Goal: Use online tool/utility: Utilize a website feature to perform a specific function

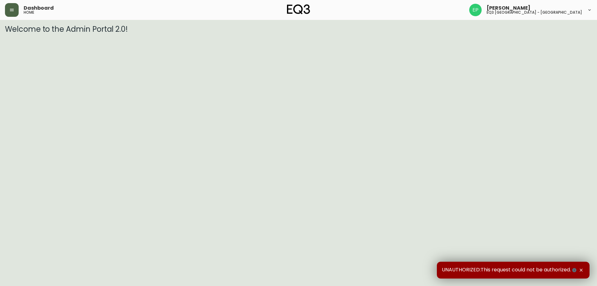
click at [14, 8] on icon "button" at bounding box center [11, 9] width 5 height 5
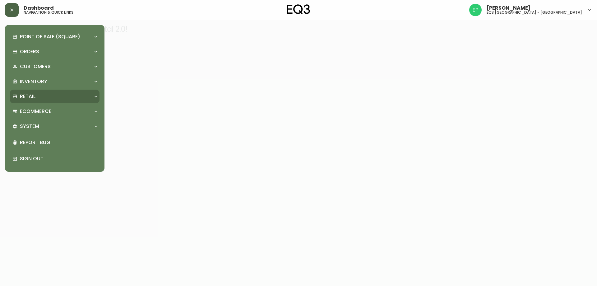
click at [24, 95] on p "Retail" at bounding box center [28, 96] width 16 height 7
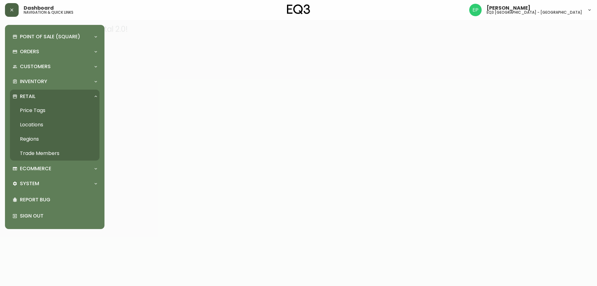
click at [26, 105] on link "Price Tags" at bounding box center [55, 110] width 90 height 14
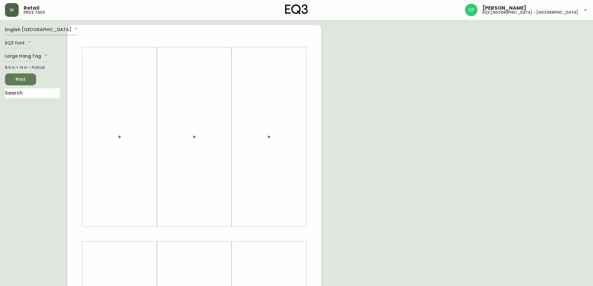
click at [38, 30] on body "Retail price tags [PERSON_NAME] eq3 [GEOGRAPHIC_DATA] - [GEOGRAPHIC_DATA] Engli…" at bounding box center [296, 221] width 593 height 443
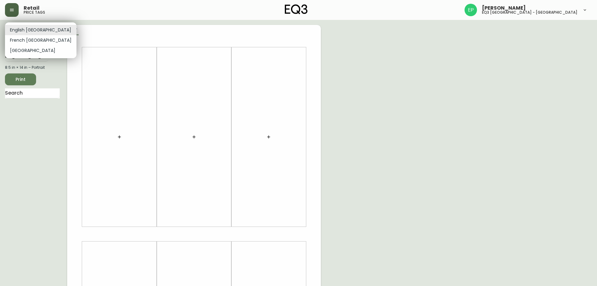
click at [34, 38] on li "French [GEOGRAPHIC_DATA]" at bounding box center [41, 40] width 72 height 10
type input "fr_CA"
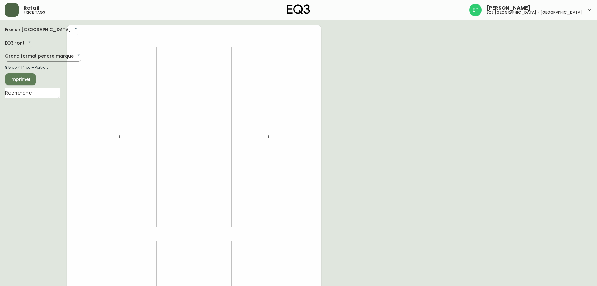
click at [43, 54] on body "Retail price tags [PERSON_NAME] eq3 [GEOGRAPHIC_DATA] - [GEOGRAPHIC_DATA] [GEOG…" at bounding box center [298, 221] width 597 height 443
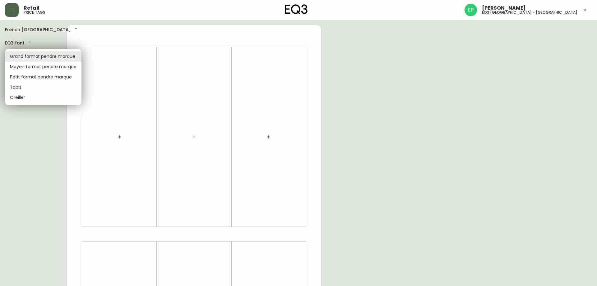
click at [43, 76] on li "Petit format pendre marque" at bounding box center [43, 77] width 77 height 10
type input "small"
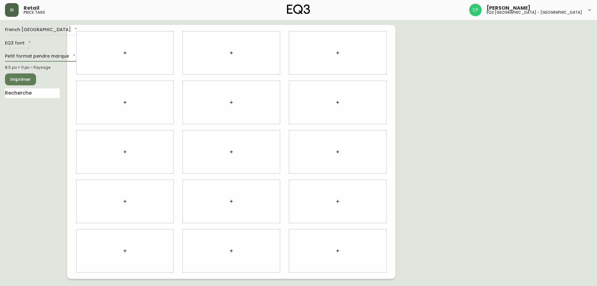
click at [337, 248] on button "button" at bounding box center [338, 251] width 12 height 12
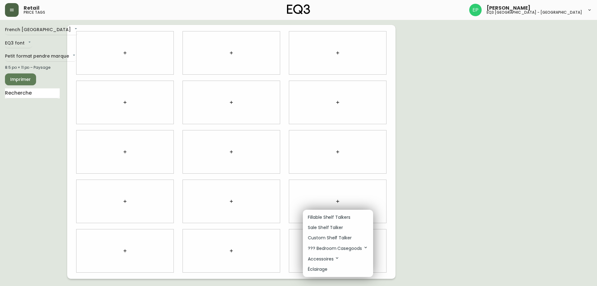
click at [332, 226] on p "Sale Shelf Talker" at bounding box center [325, 227] width 35 height 7
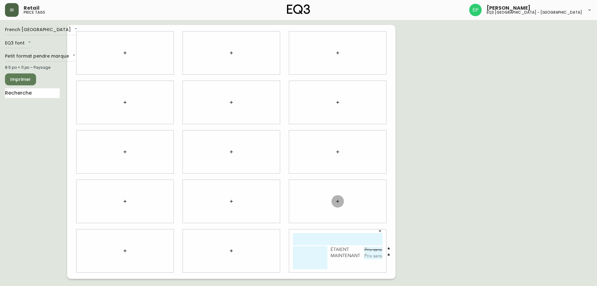
click at [337, 199] on icon "button" at bounding box center [337, 201] width 5 height 5
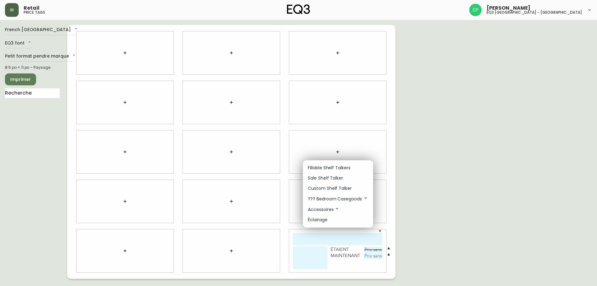
click at [339, 177] on p "Sale Shelf Talker" at bounding box center [325, 178] width 35 height 7
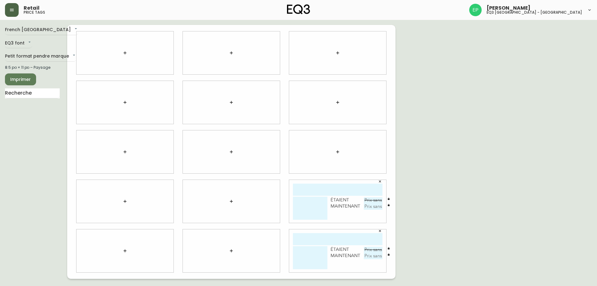
drag, startPoint x: 324, startPoint y: 189, endPoint x: 331, endPoint y: 196, distance: 9.5
click at [324, 189] on input "text" at bounding box center [338, 190] width 90 height 12
type input "wINSTON"
type textarea "[PERSON_NAME] DE TABLE DEMONSTRATEUR"
type input "249,99$"
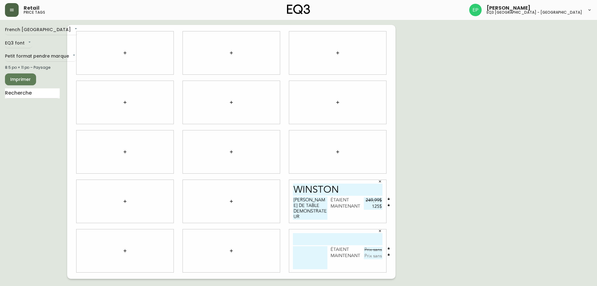
type input "125$"
type input "PINKIE"
type textarea "L"
type textarea "PETITE DEMONSTRATEUR"
type input "99,99$"
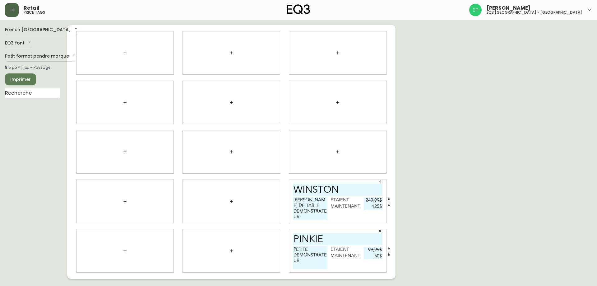
type input "50$"
click at [20, 76] on span "Imprimer" at bounding box center [20, 80] width 21 height 8
click at [29, 76] on button "Imprimer" at bounding box center [20, 79] width 31 height 12
